Goal: Information Seeking & Learning: Find specific fact

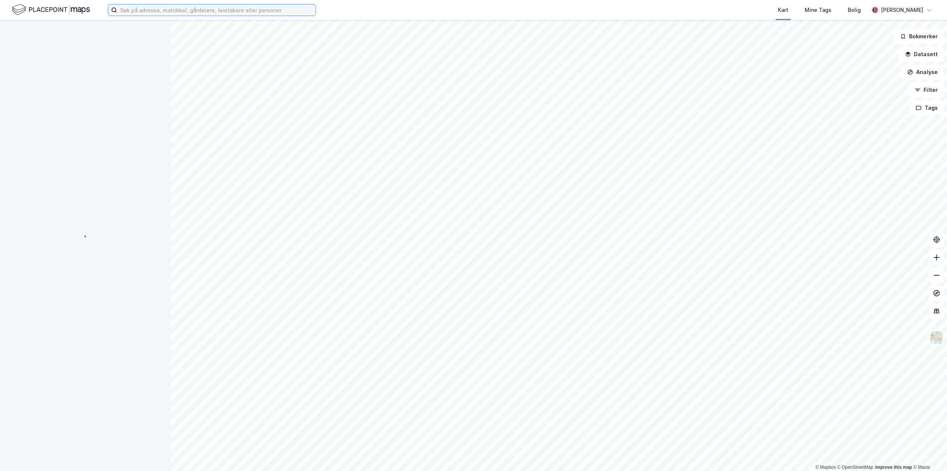
click at [200, 10] on input at bounding box center [216, 9] width 199 height 11
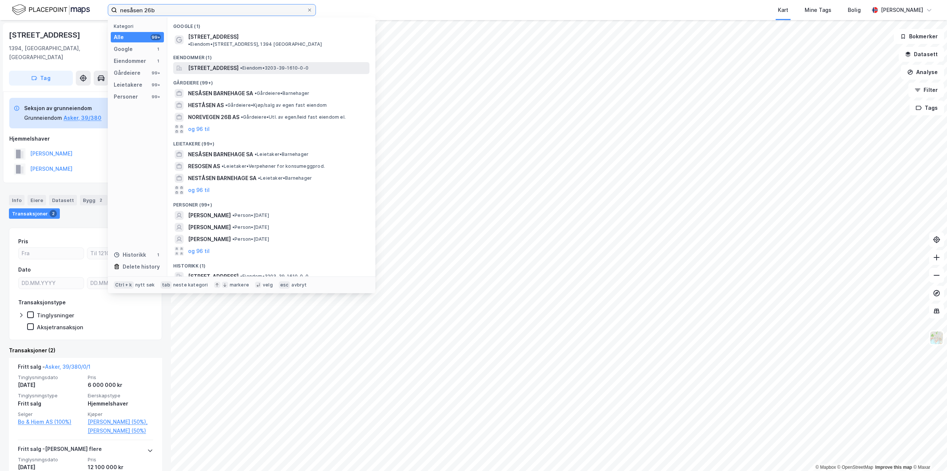
type input "nesåsen 26b"
click at [239, 64] on span "[STREET_ADDRESS]" at bounding box center [213, 68] width 51 height 9
